Goal: Use online tool/utility

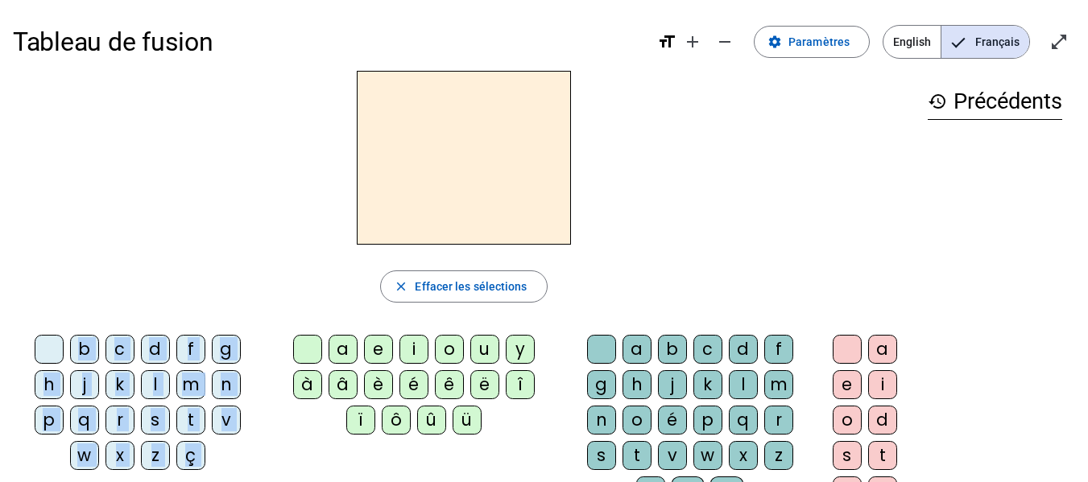
drag, startPoint x: 341, startPoint y: 348, endPoint x: 401, endPoint y: 224, distance: 137.6
click at [401, 224] on div "close [PERSON_NAME] les sélections b c d f g h j k l m n p q r s t v w x z ç a …" at bounding box center [464, 330] width 902 height 519
click at [333, 345] on div "a" at bounding box center [343, 349] width 29 height 29
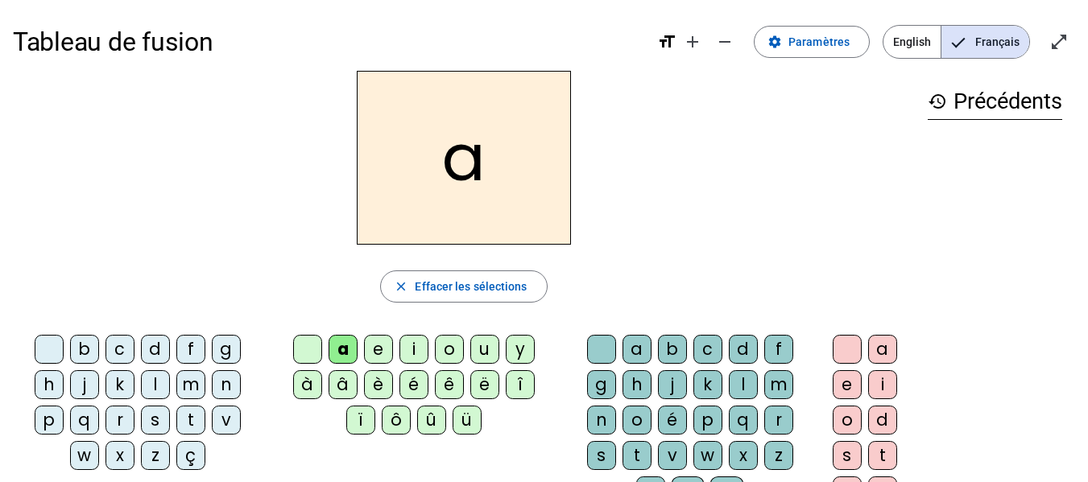
click at [440, 345] on div "o" at bounding box center [449, 349] width 29 height 29
click at [337, 348] on div "a" at bounding box center [343, 349] width 29 height 29
click at [518, 348] on div "y" at bounding box center [520, 349] width 29 height 29
click at [746, 222] on div "y" at bounding box center [464, 158] width 902 height 174
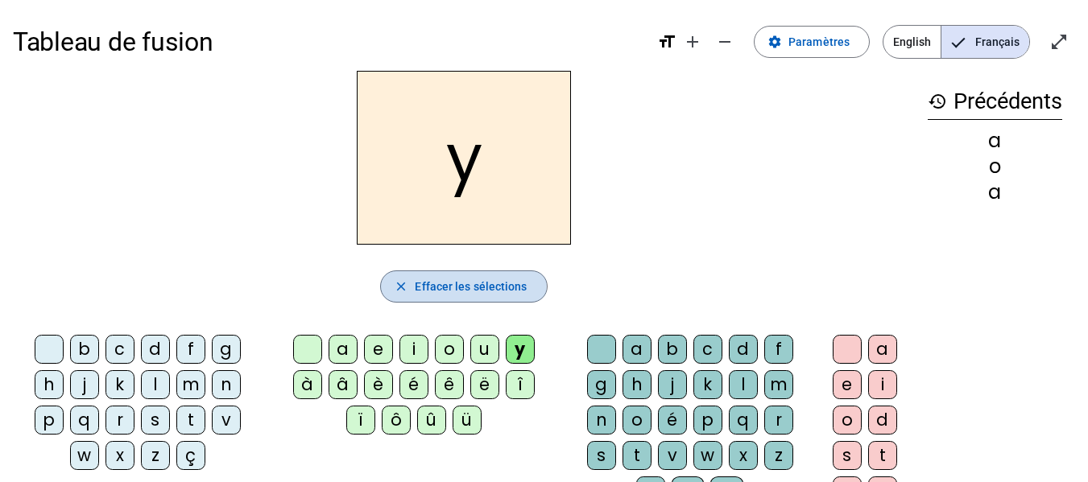
click at [459, 285] on span "Effacer les sélections" at bounding box center [471, 286] width 112 height 19
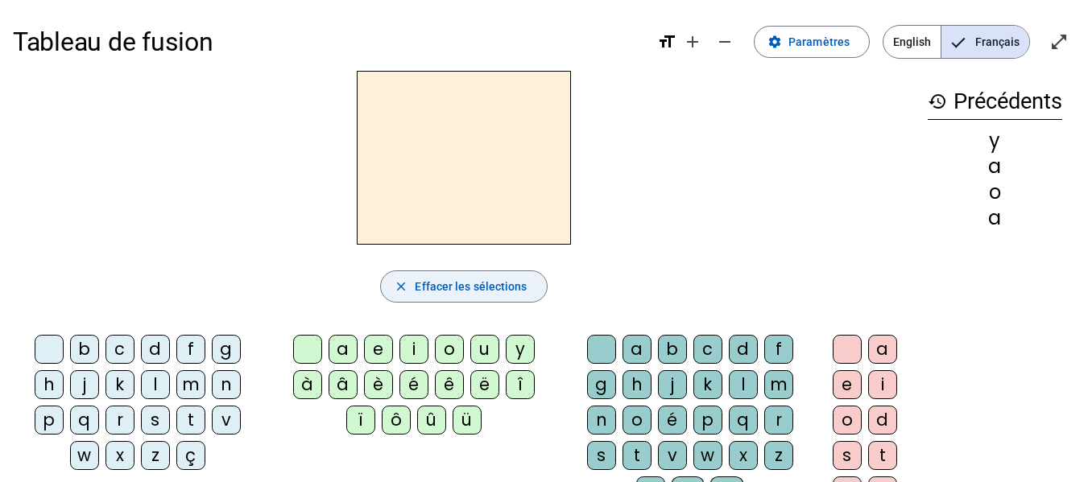
click at [459, 285] on span "Effacer les sélections" at bounding box center [471, 286] width 112 height 19
